Goal: Navigation & Orientation: Find specific page/section

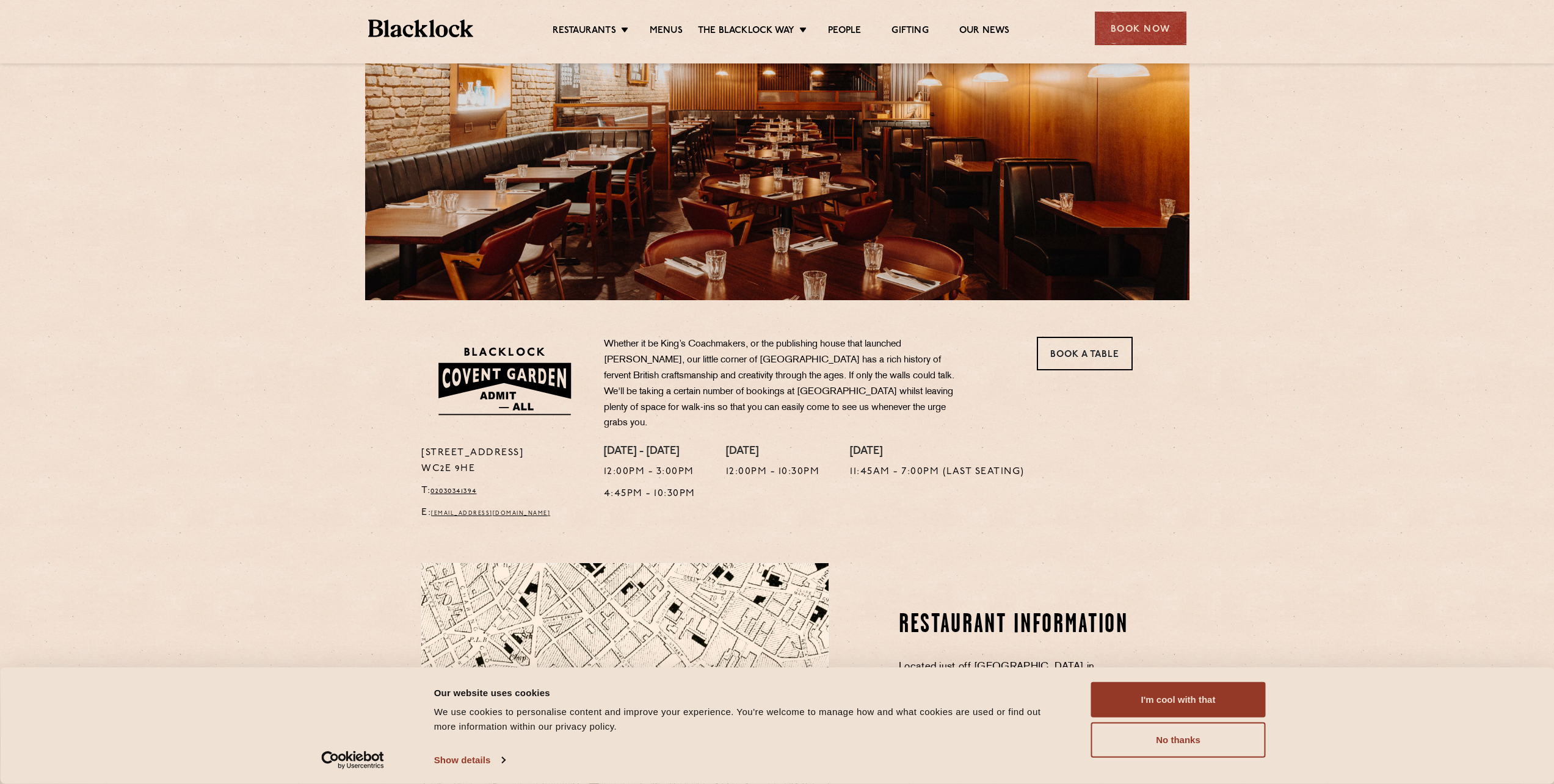
scroll to position [122, 0]
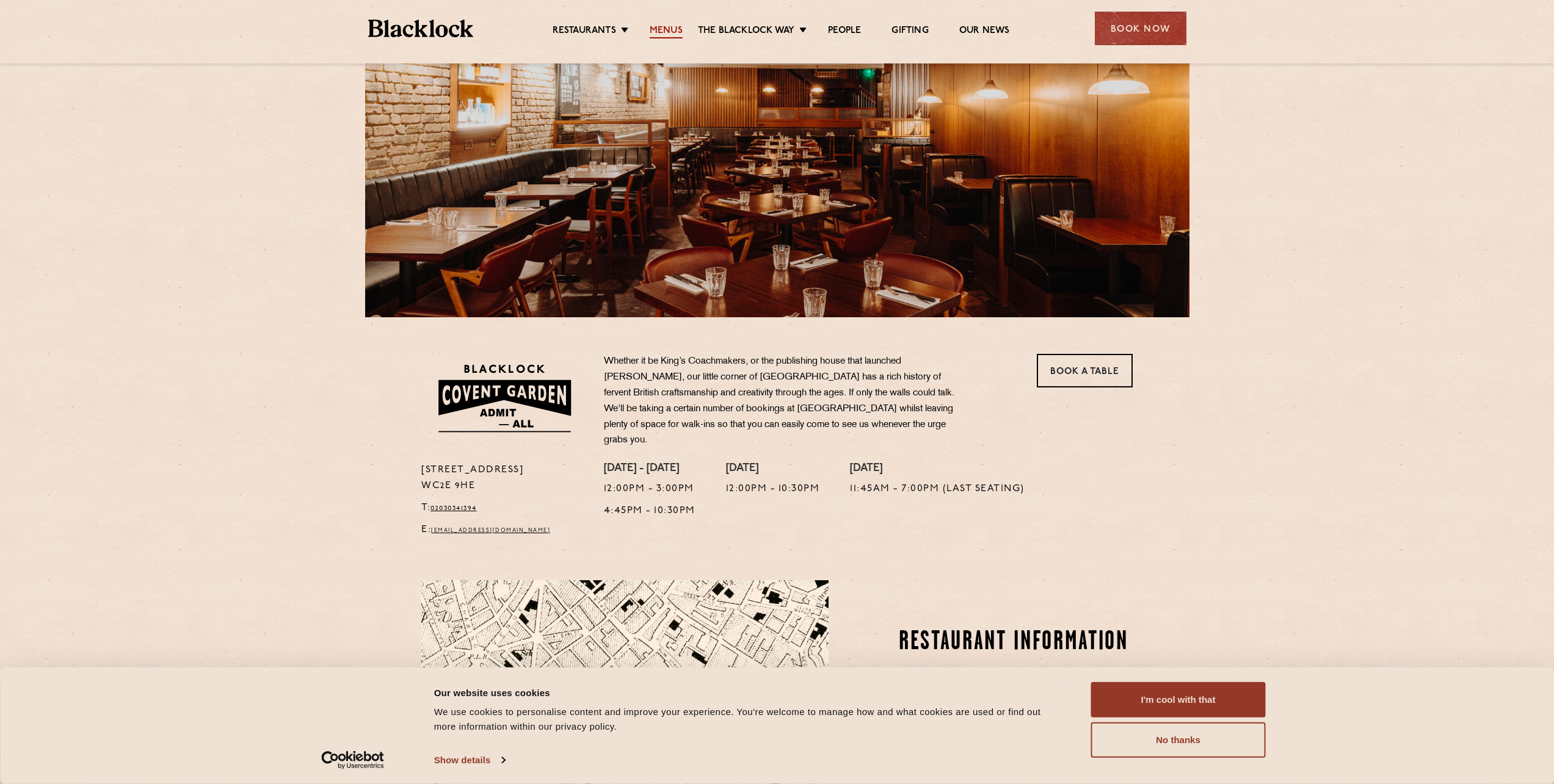
click at [670, 31] on link "Menus" at bounding box center [666, 32] width 33 height 13
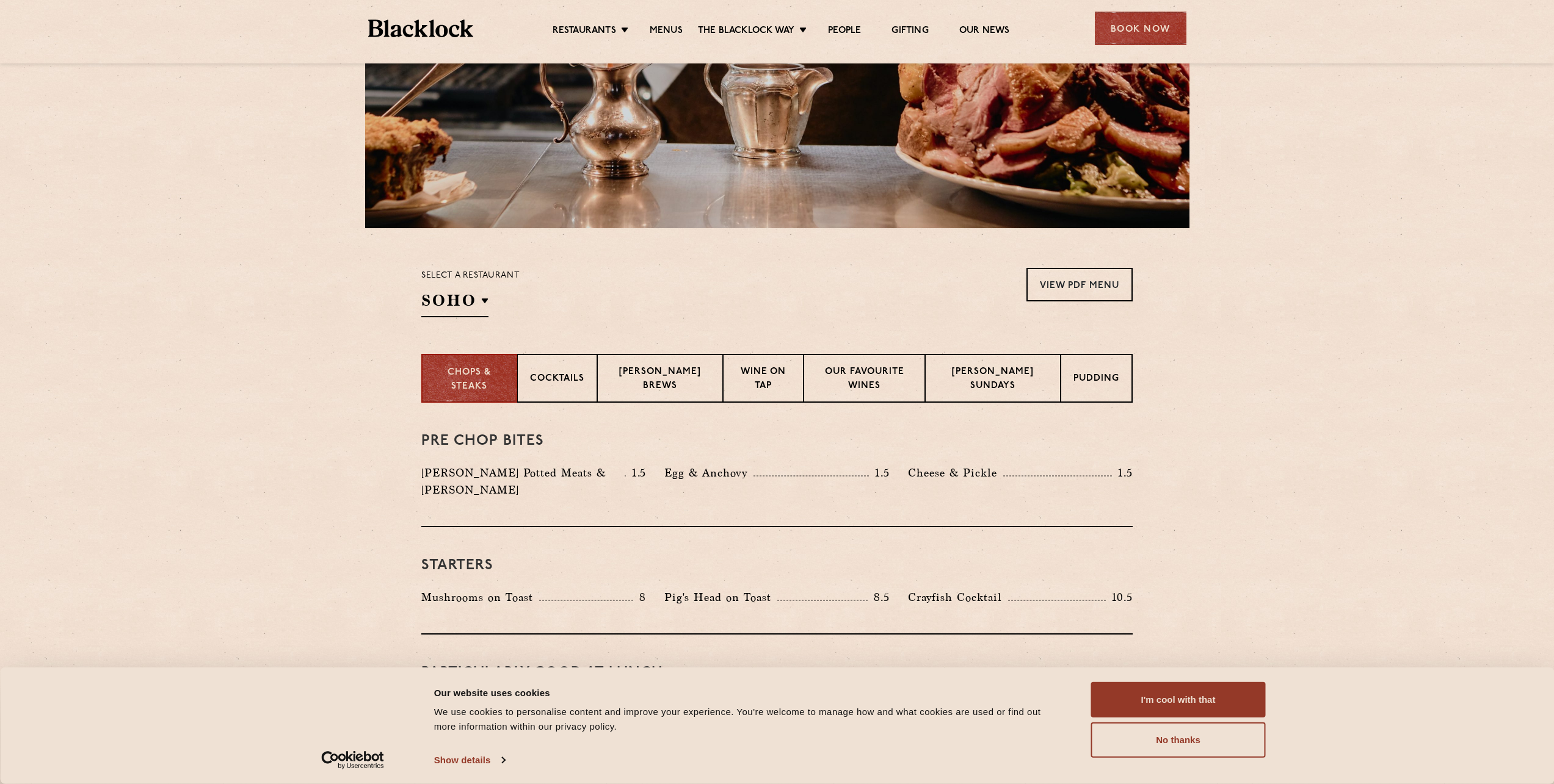
scroll to position [199, 0]
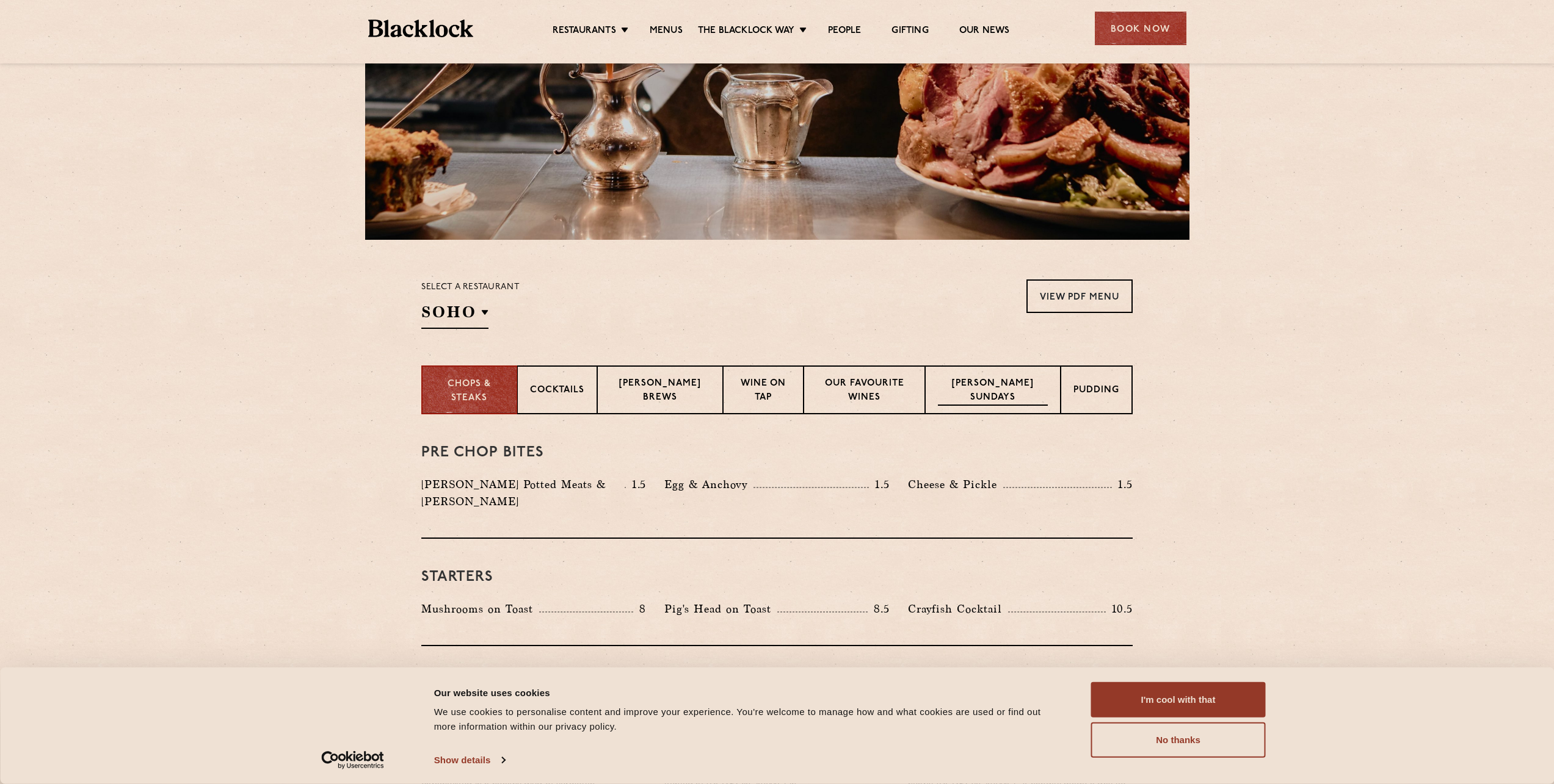
click at [989, 404] on p "[PERSON_NAME] Sundays" at bounding box center [992, 391] width 110 height 28
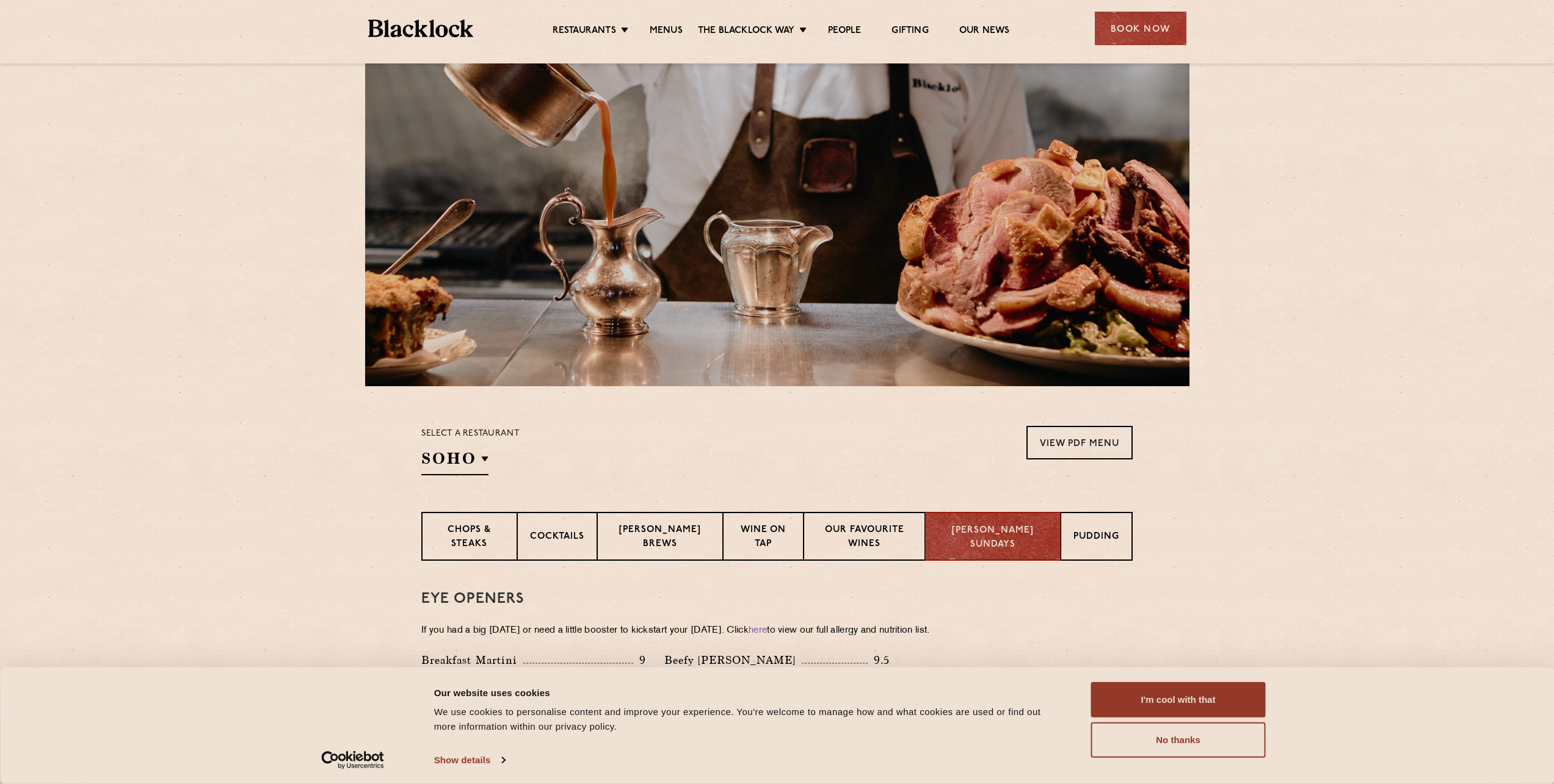
scroll to position [0, 0]
